Goal: Task Accomplishment & Management: Manage account settings

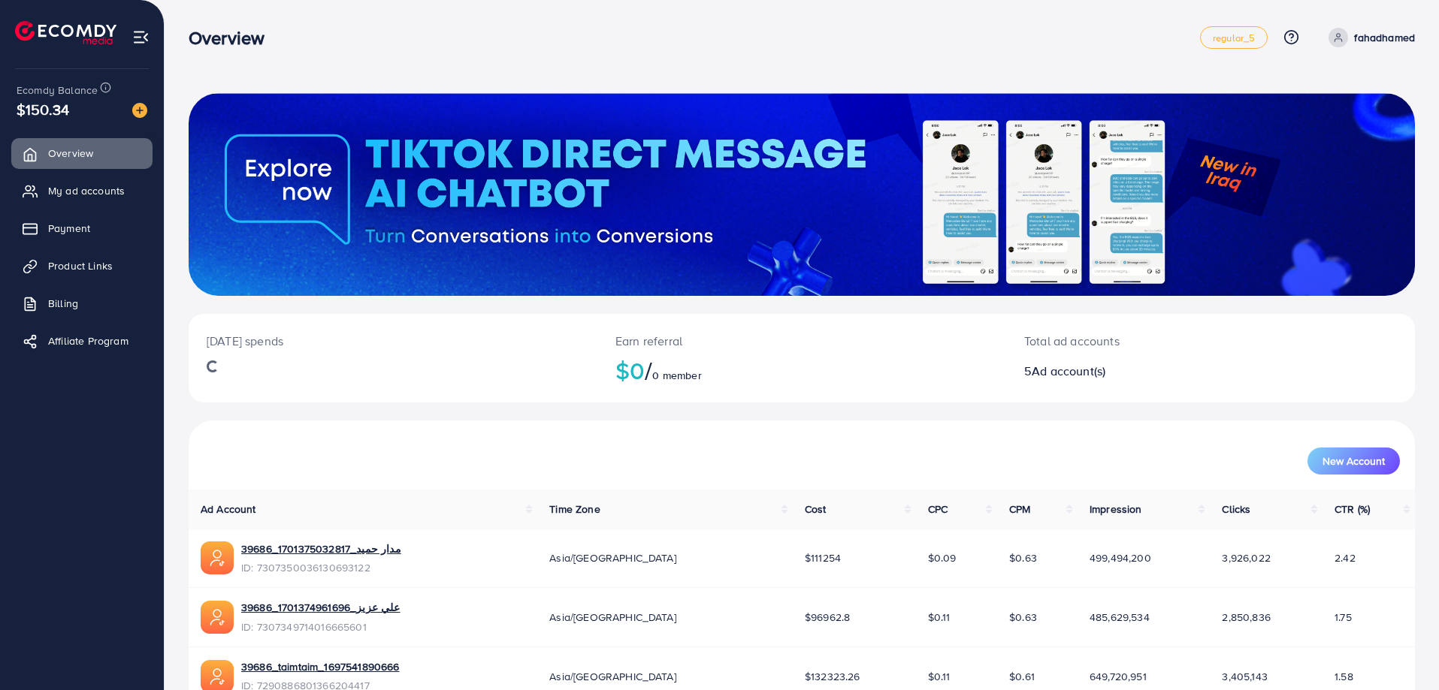
drag, startPoint x: 76, startPoint y: 229, endPoint x: 203, endPoint y: 237, distance: 127.2
click at [77, 228] on span "Payment" at bounding box center [69, 228] width 42 height 15
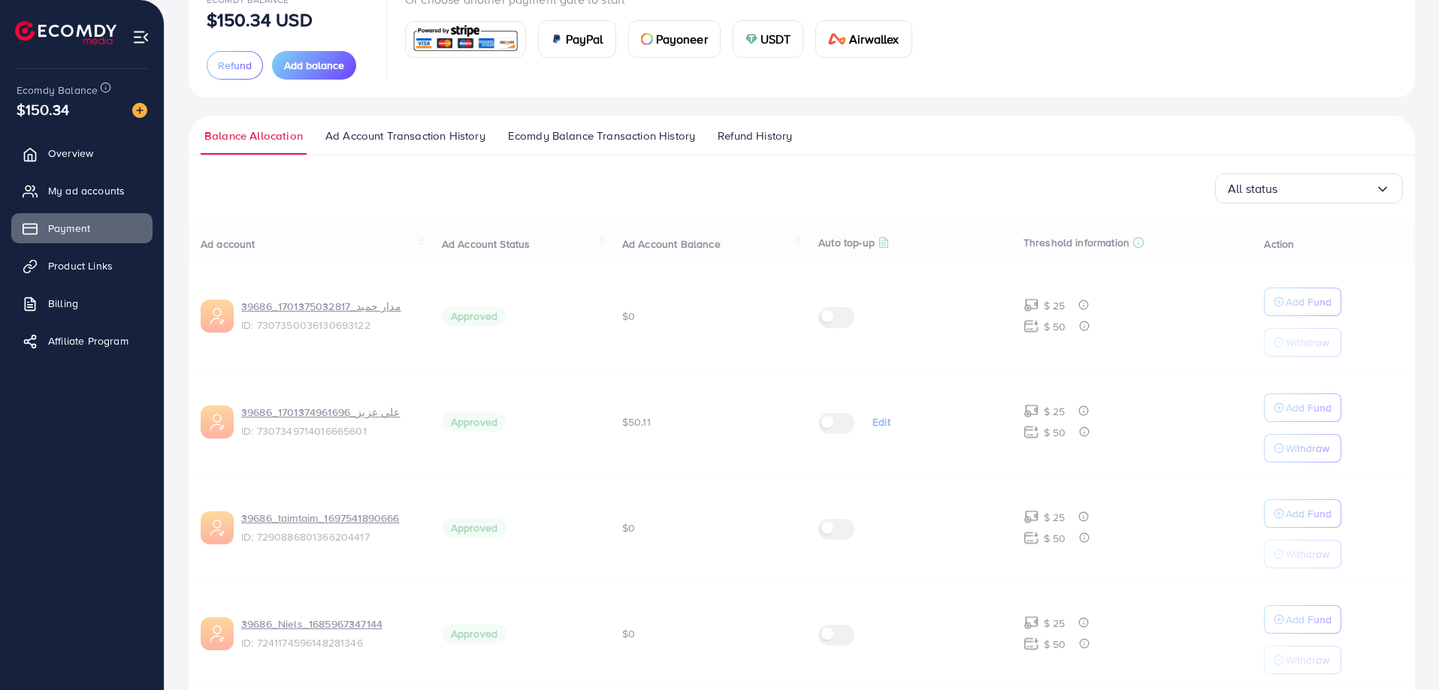
scroll to position [150, 0]
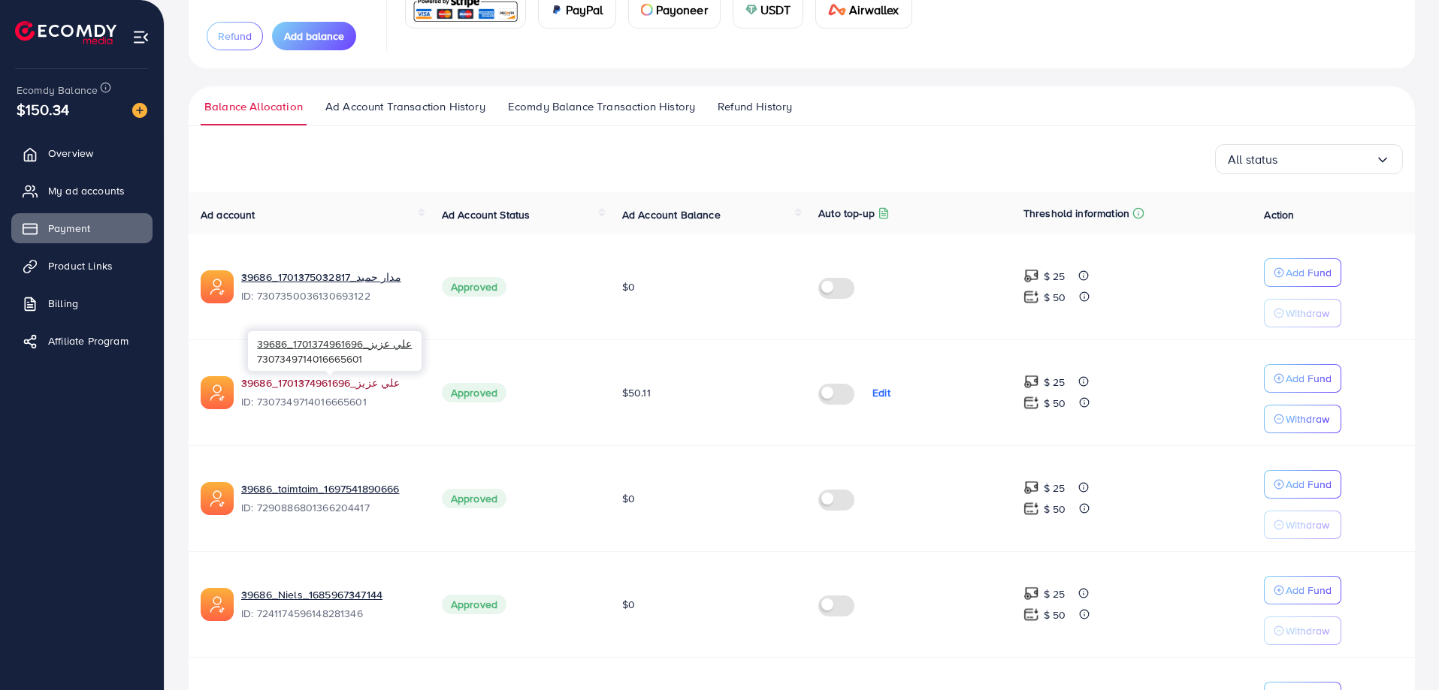
click at [312, 380] on link "39686_علي عزيز_1701374961696" at bounding box center [329, 383] width 177 height 15
